Goal: Transaction & Acquisition: Purchase product/service

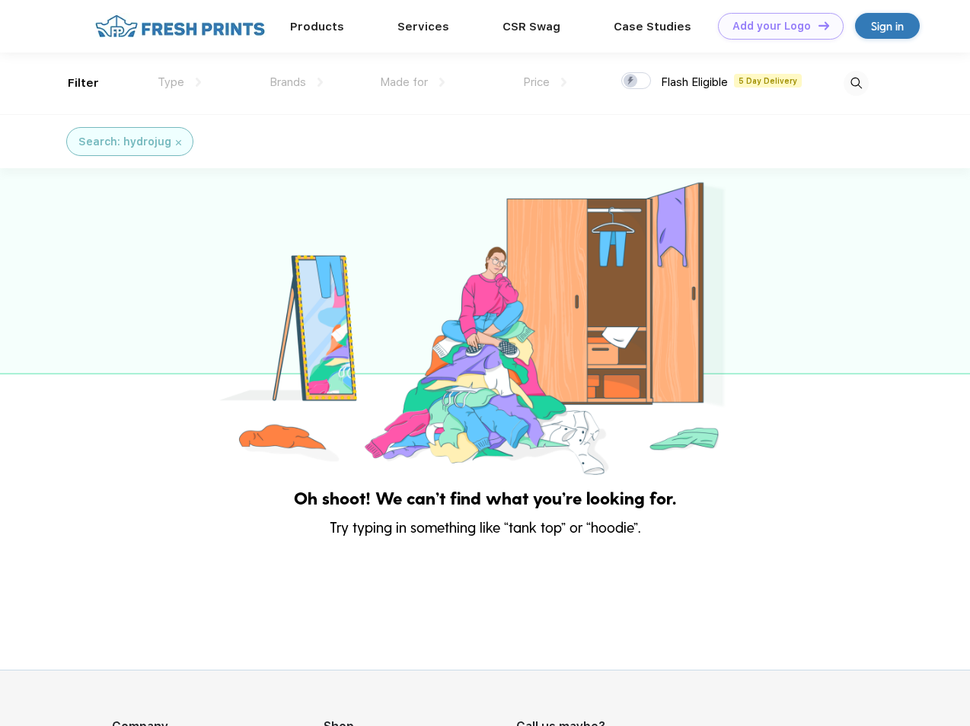
click at [775, 26] on link "Add your Logo Design Tool" at bounding box center [781, 26] width 126 height 27
click at [0, 0] on div "Design Tool" at bounding box center [0, 0] width 0 height 0
click at [817, 25] on link "Add your Logo Design Tool" at bounding box center [781, 26] width 126 height 27
click at [73, 83] on div "Filter" at bounding box center [83, 84] width 31 height 18
click at [180, 82] on span "Type" at bounding box center [171, 82] width 27 height 14
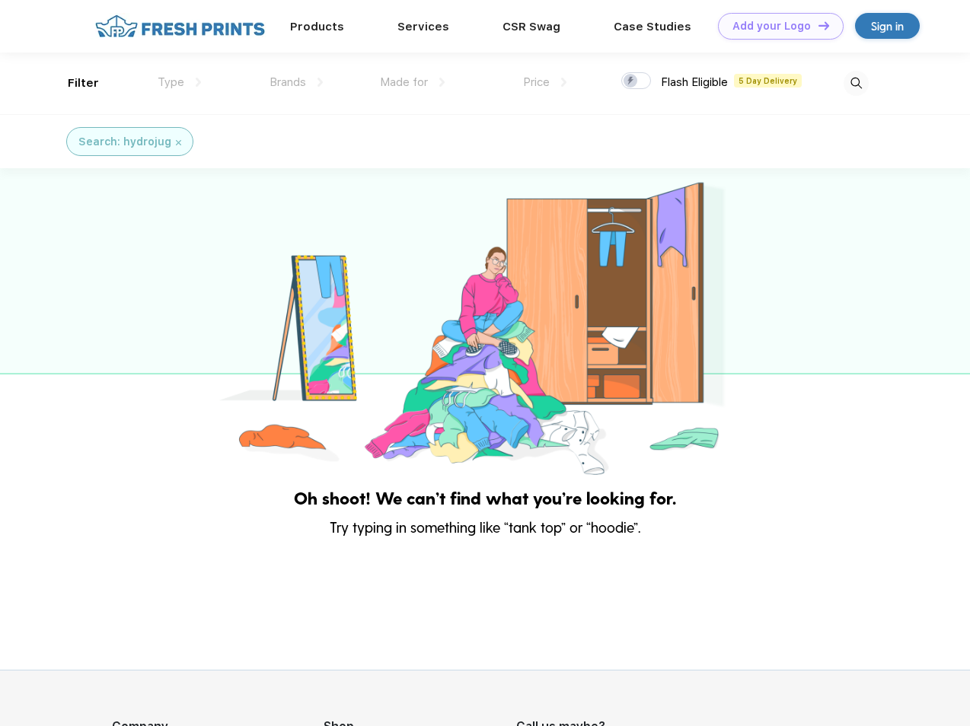
click at [296, 82] on span "Brands" at bounding box center [287, 82] width 37 height 14
click at [413, 82] on span "Made for" at bounding box center [404, 82] width 48 height 14
click at [545, 82] on span "Price" at bounding box center [536, 82] width 27 height 14
click at [636, 81] on div at bounding box center [636, 80] width 30 height 17
click at [631, 81] on input "checkbox" at bounding box center [626, 77] width 10 height 10
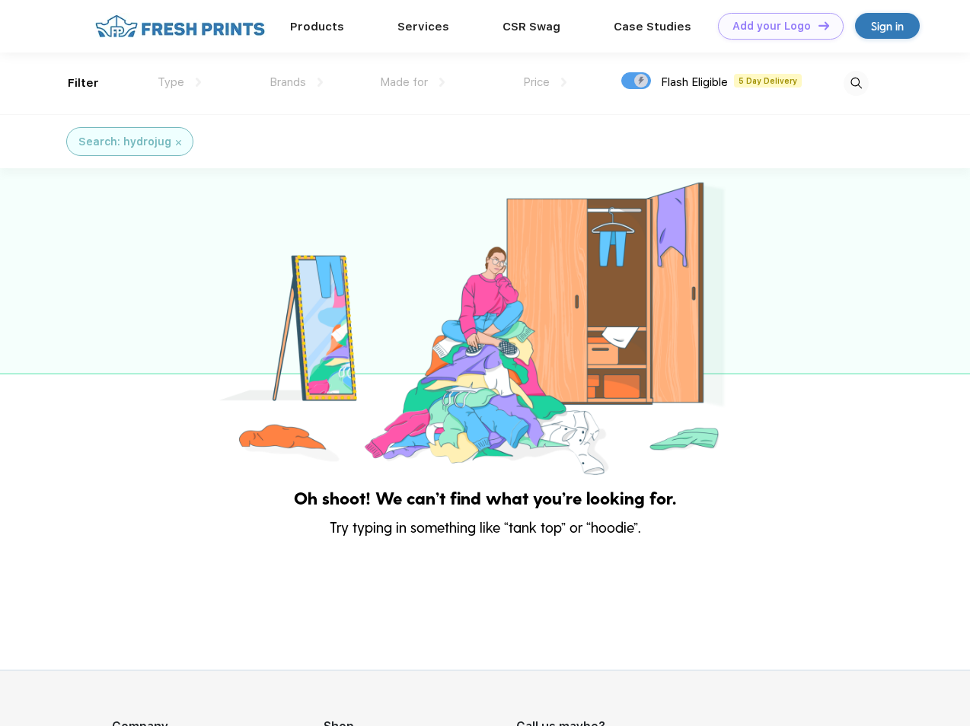
click at [856, 83] on img at bounding box center [855, 83] width 25 height 25
